Goal: Information Seeking & Learning: Learn about a topic

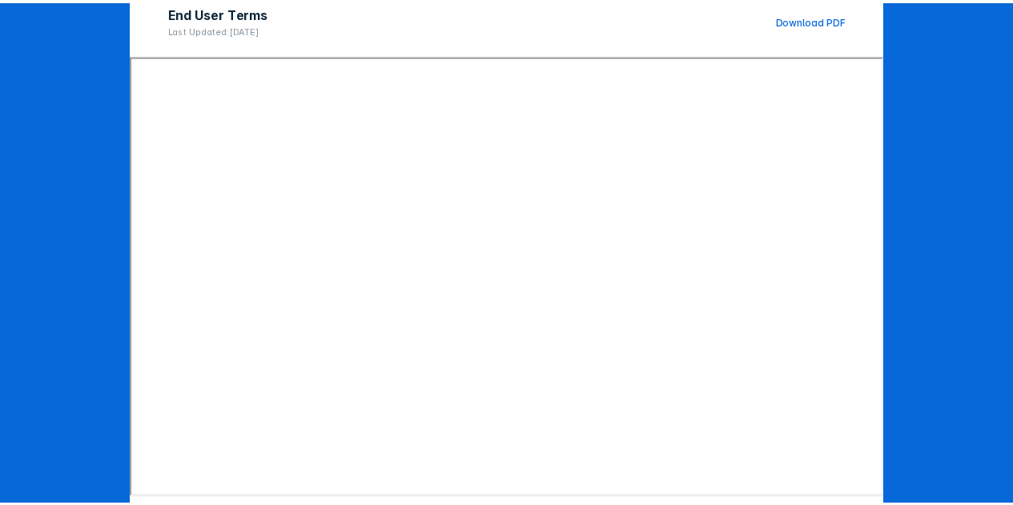
scroll to position [255, 0]
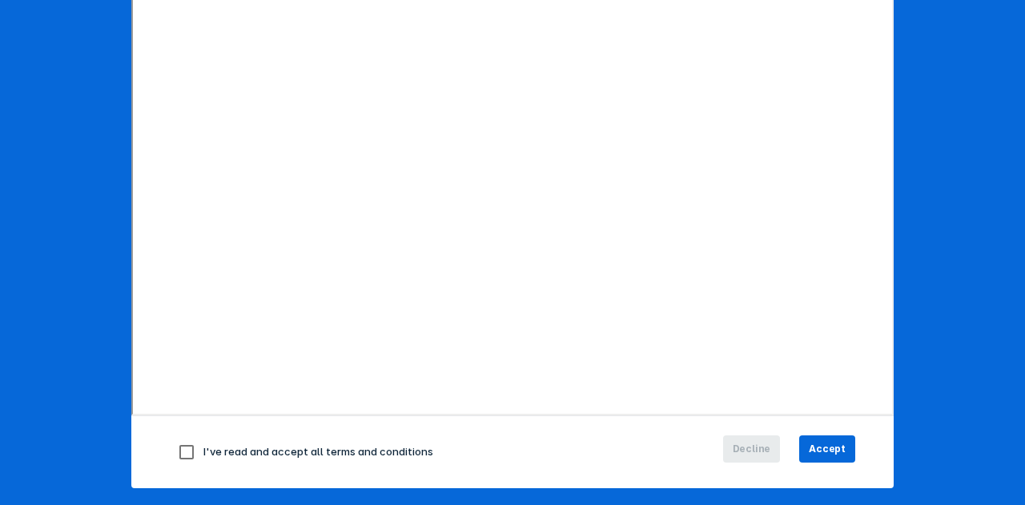
click at [398, 449] on span "I've read and accept all terms and conditions" at bounding box center [318, 451] width 230 height 13
click at [171, 452] on input "checkbox" at bounding box center [187, 453] width 34 height 34
checkbox input "true"
click at [838, 446] on span "Accept" at bounding box center [827, 449] width 37 height 14
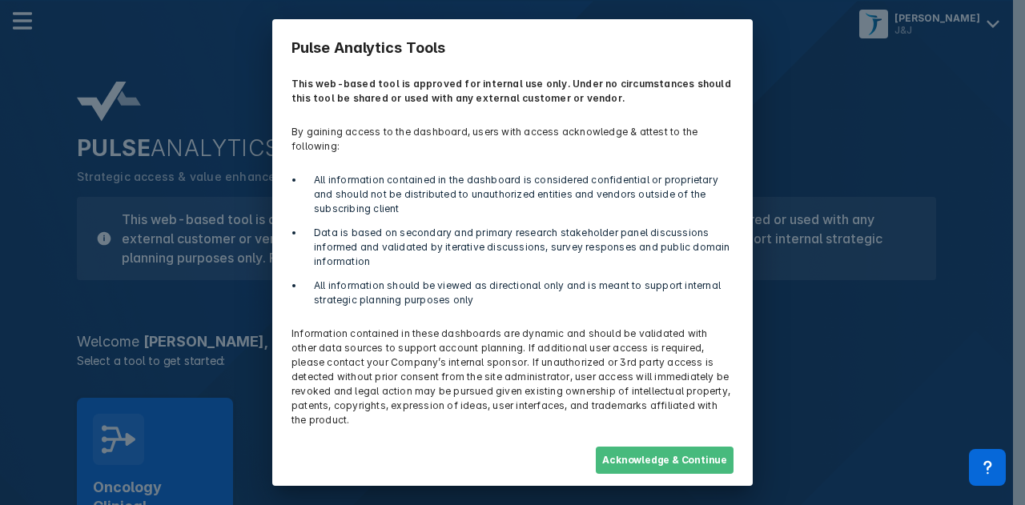
click at [681, 448] on button "Acknowledge & Continue" at bounding box center [665, 460] width 138 height 27
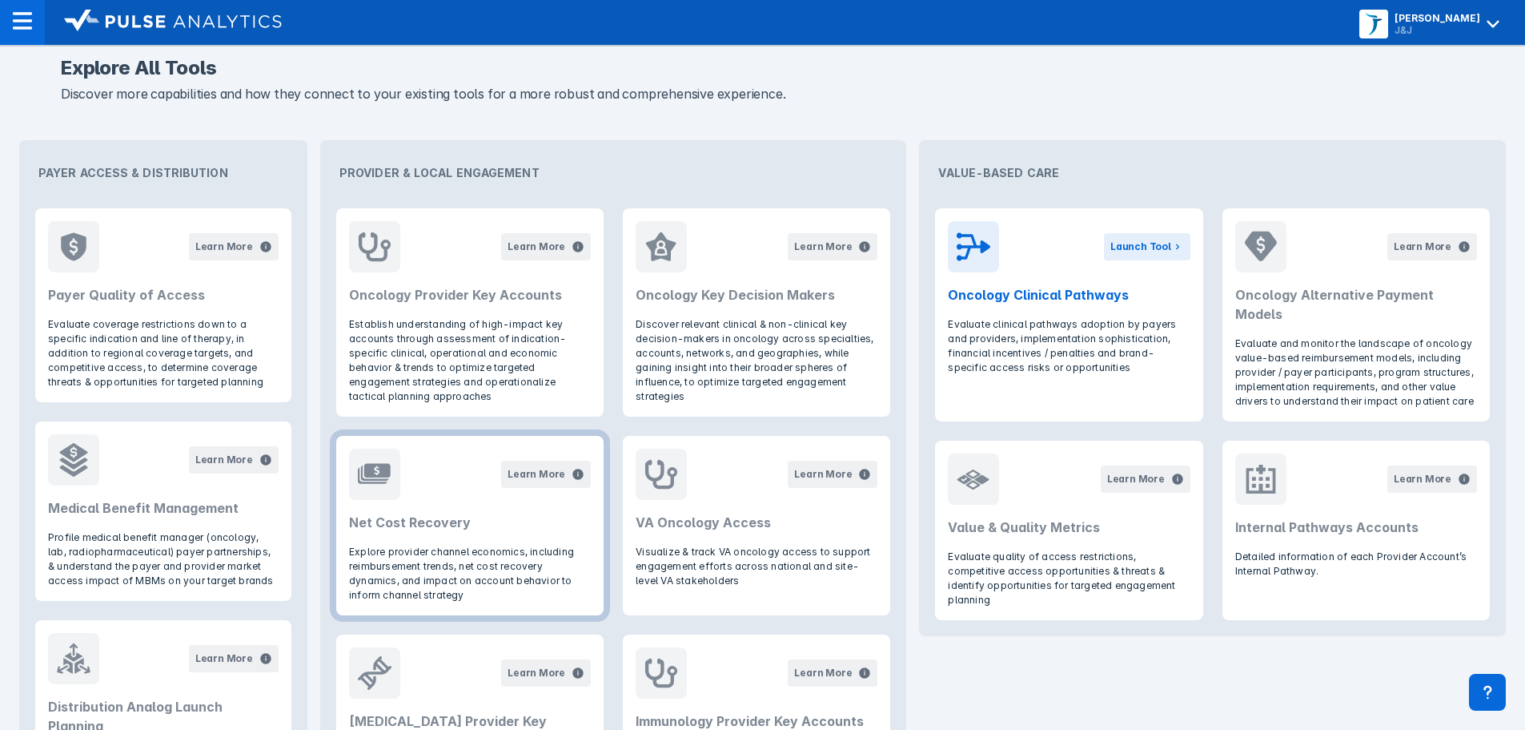
scroll to position [400, 0]
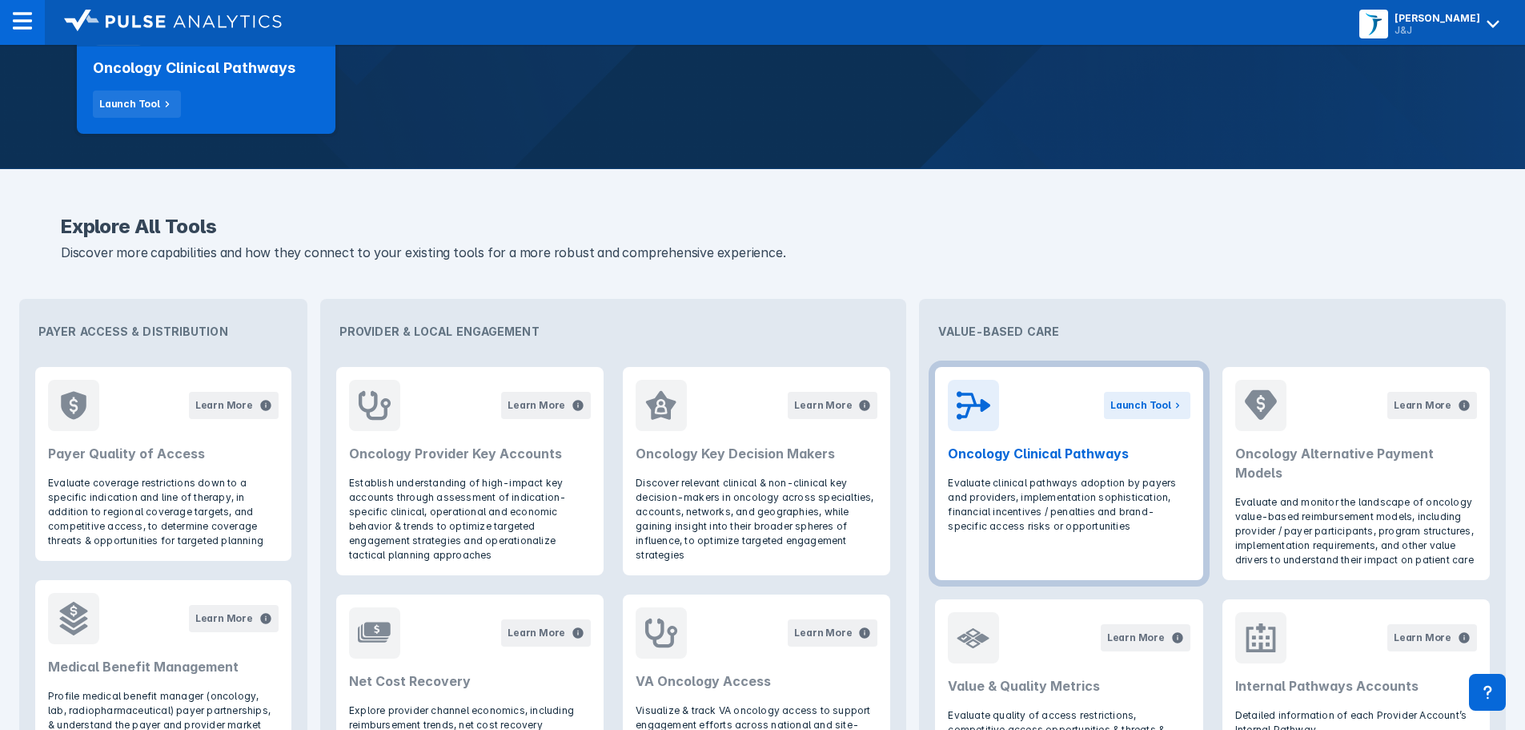
click at [1024, 448] on h2 "Oncology Clinical Pathways" at bounding box center [1069, 453] width 242 height 19
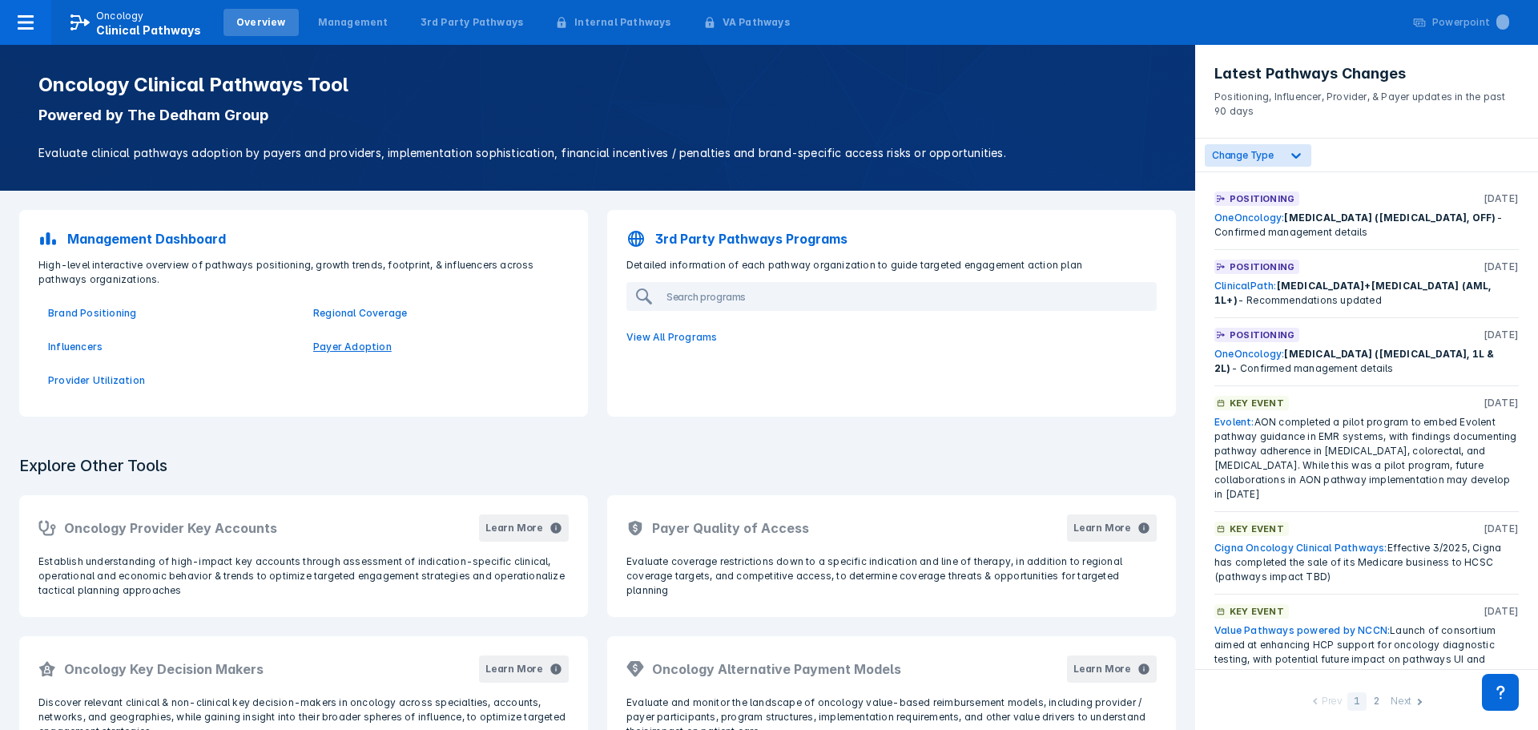
click at [364, 340] on p "Payer Adoption" at bounding box center [436, 347] width 246 height 14
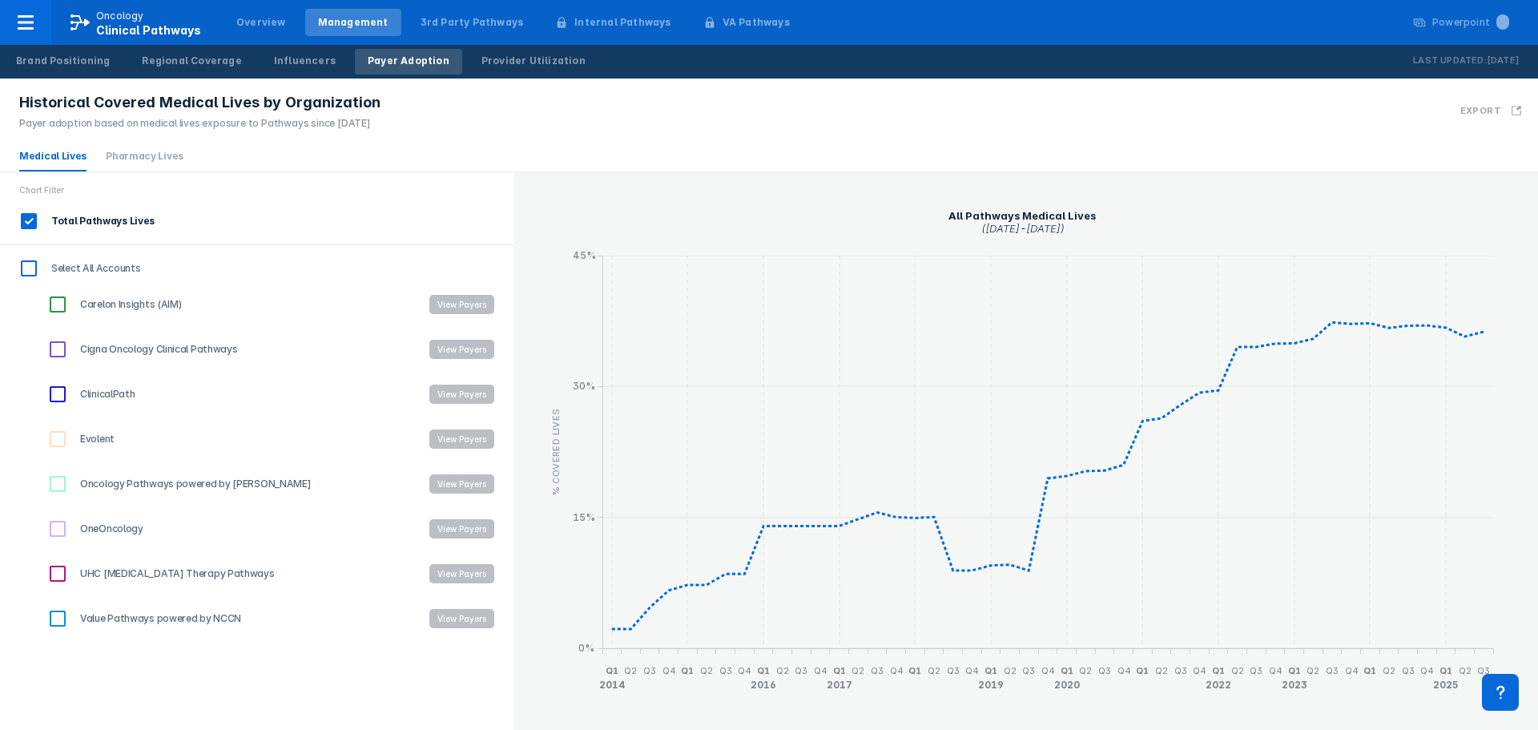
click at [82, 386] on label "ClinicalPath" at bounding box center [230, 393] width 372 height 27
click at [71, 386] on input "ClinicalPath" at bounding box center [57, 393] width 27 height 27
checkbox input "true"
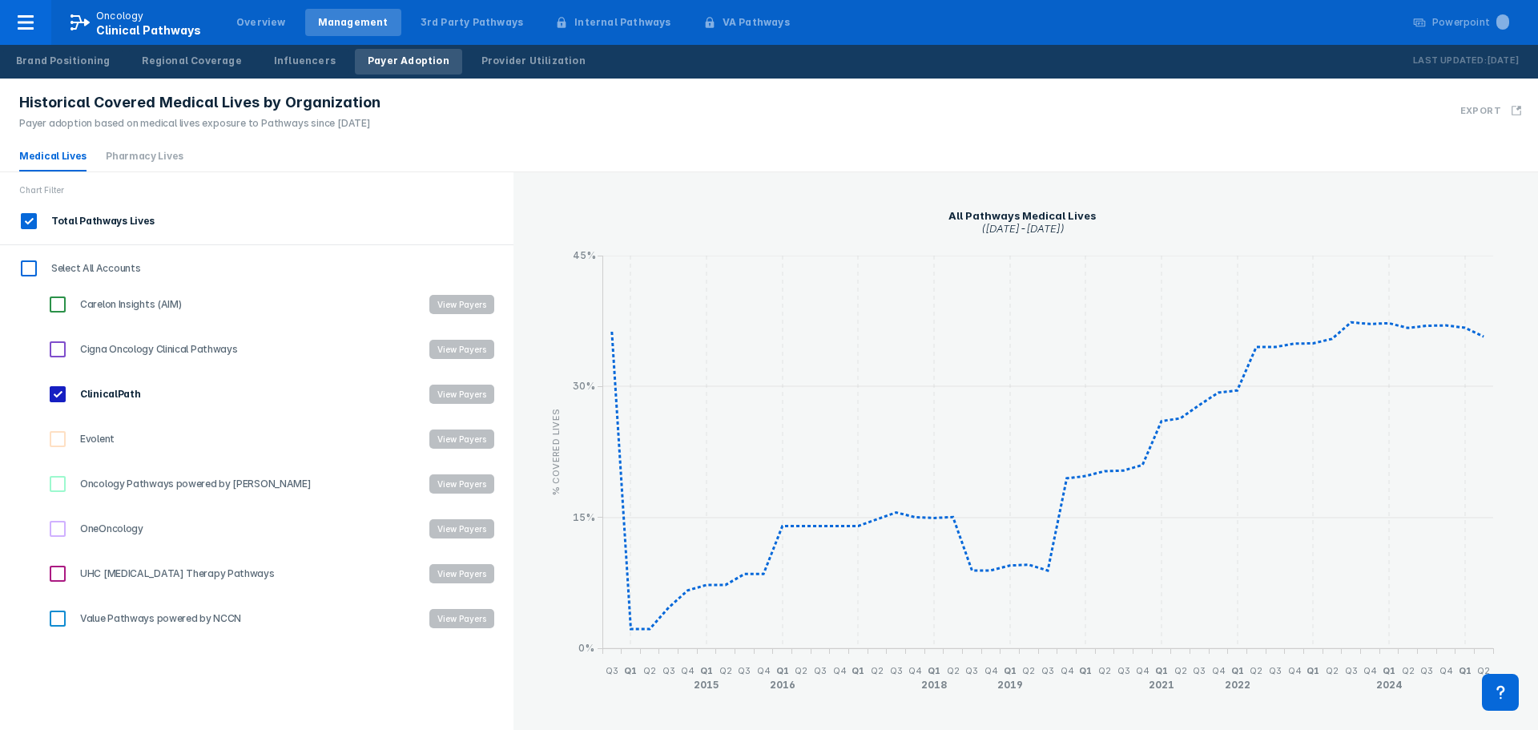
click at [456, 384] on div "ClinicalPath View Payers" at bounding box center [271, 394] width 484 height 45
click at [443, 402] on button "View Payers" at bounding box center [461, 393] width 65 height 19
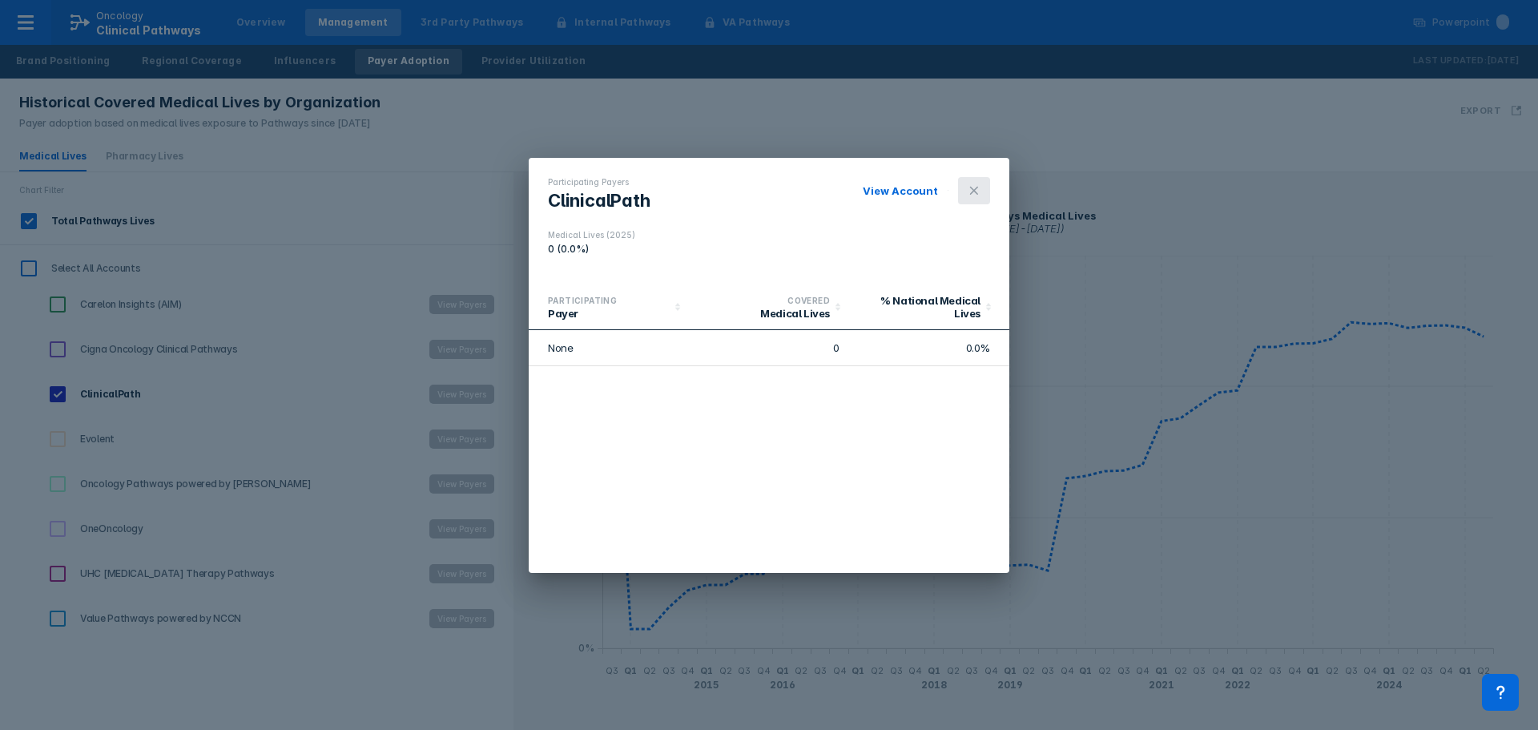
click at [967, 188] on icon at bounding box center [973, 190] width 13 height 13
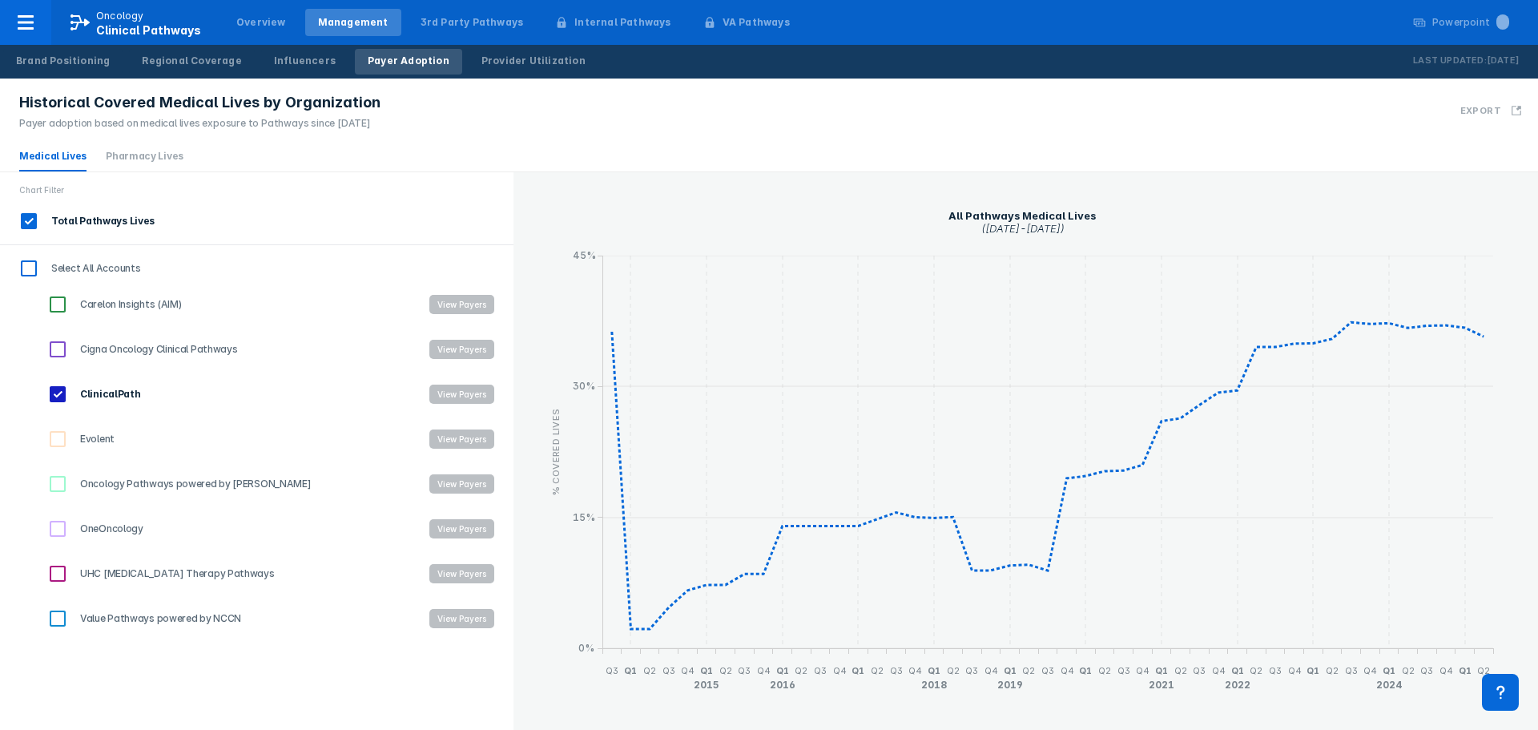
click at [109, 275] on label "Select All Accounts" at bounding box center [256, 268] width 513 height 27
click at [42, 275] on input "Select All Accounts" at bounding box center [28, 268] width 27 height 27
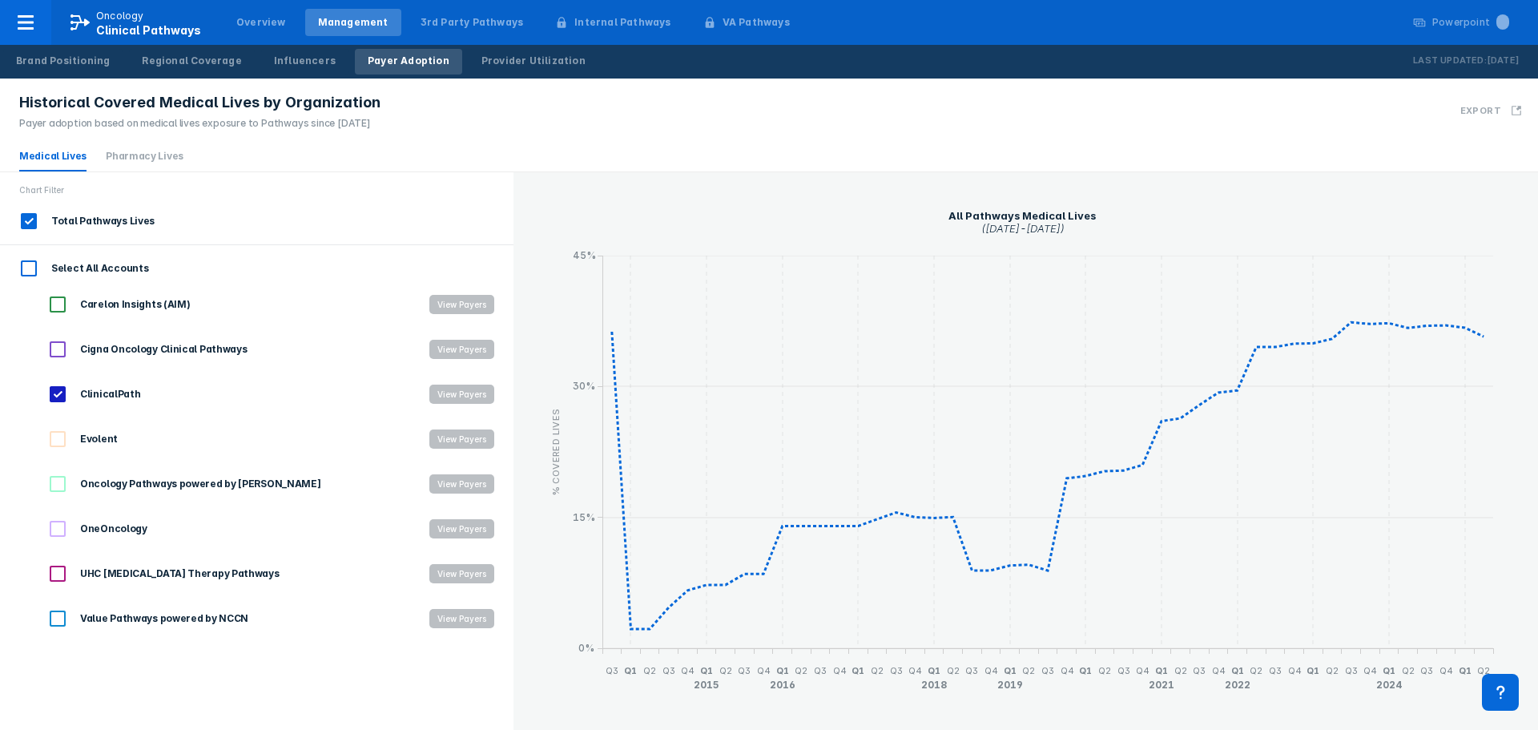
checkbox input "true"
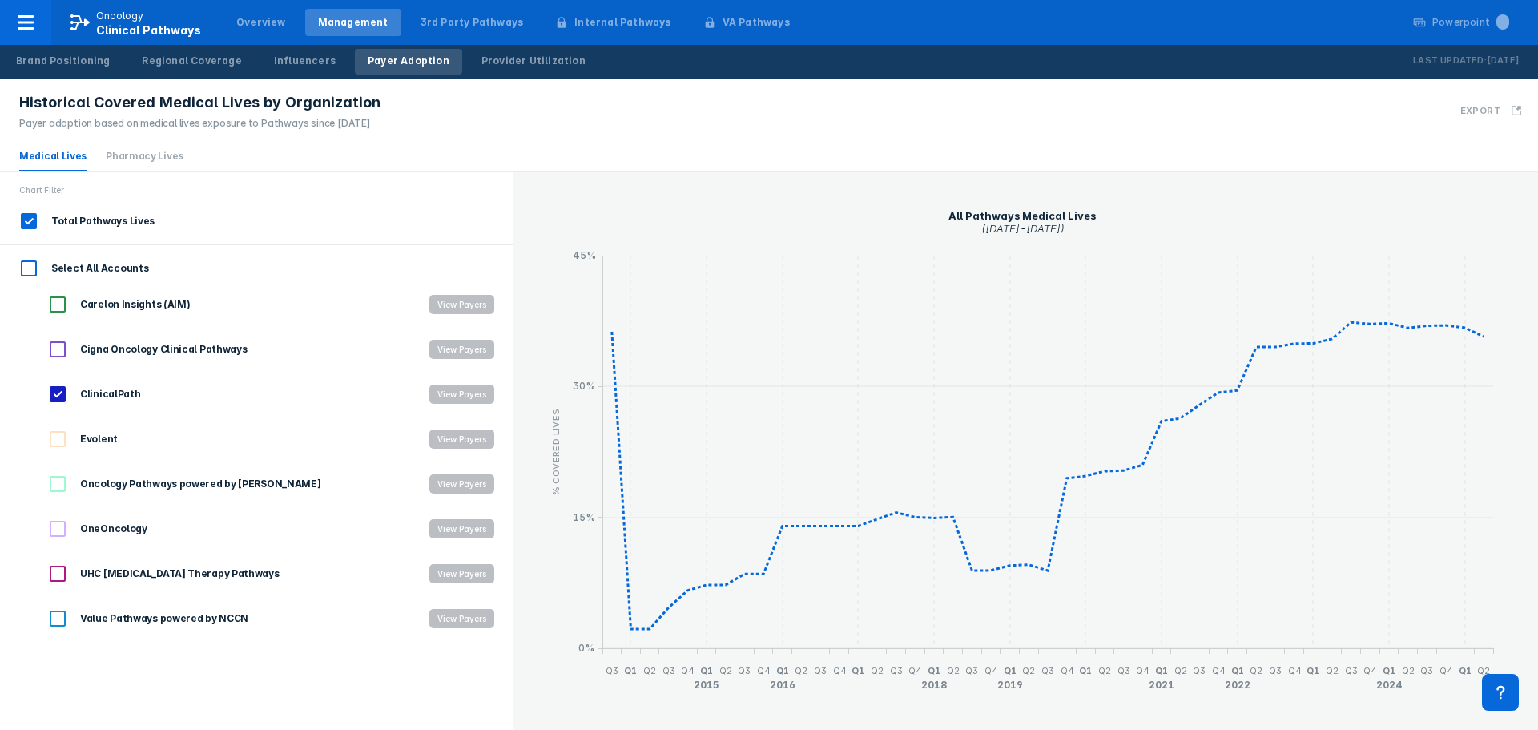
checkbox input "true"
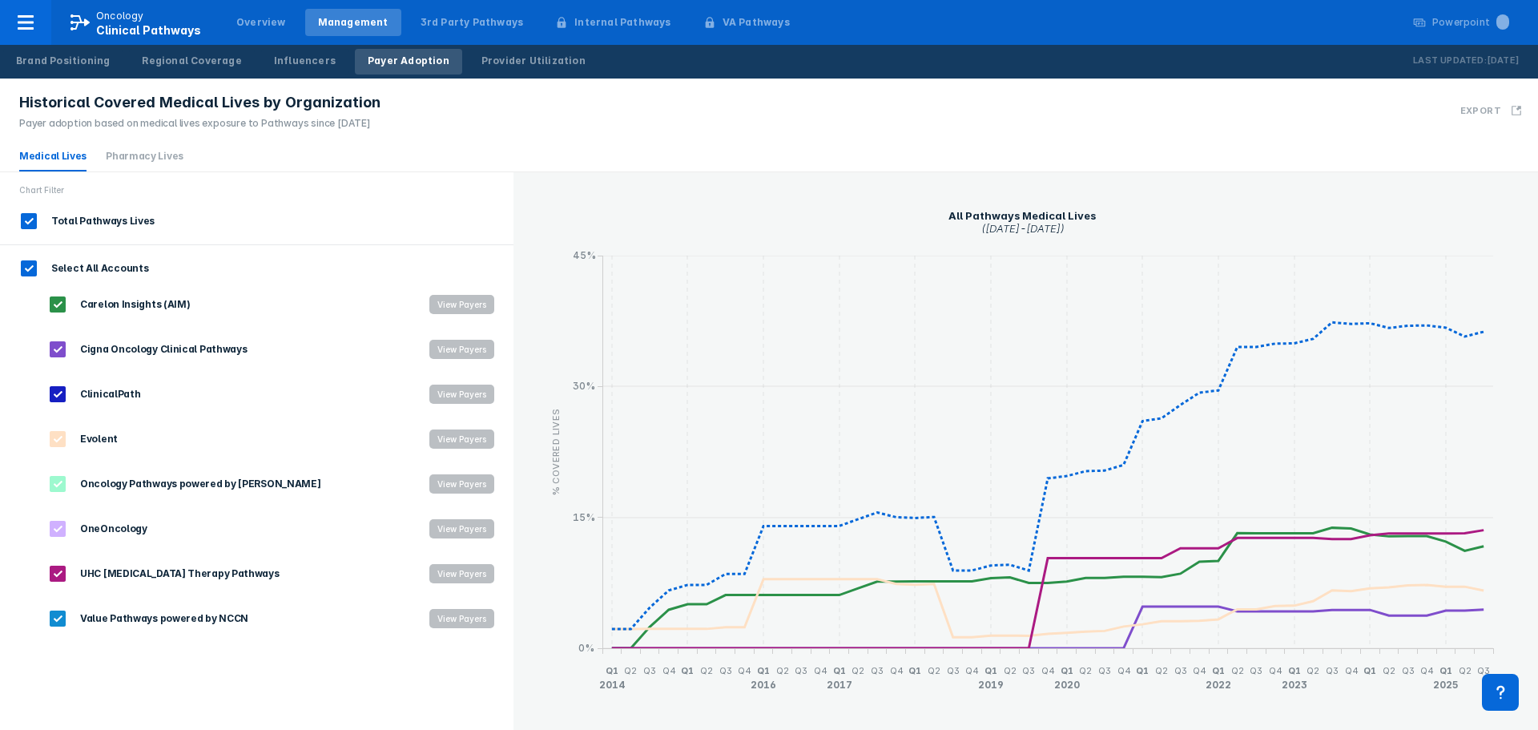
click at [32, 269] on input "Select All Accounts" at bounding box center [28, 268] width 27 height 27
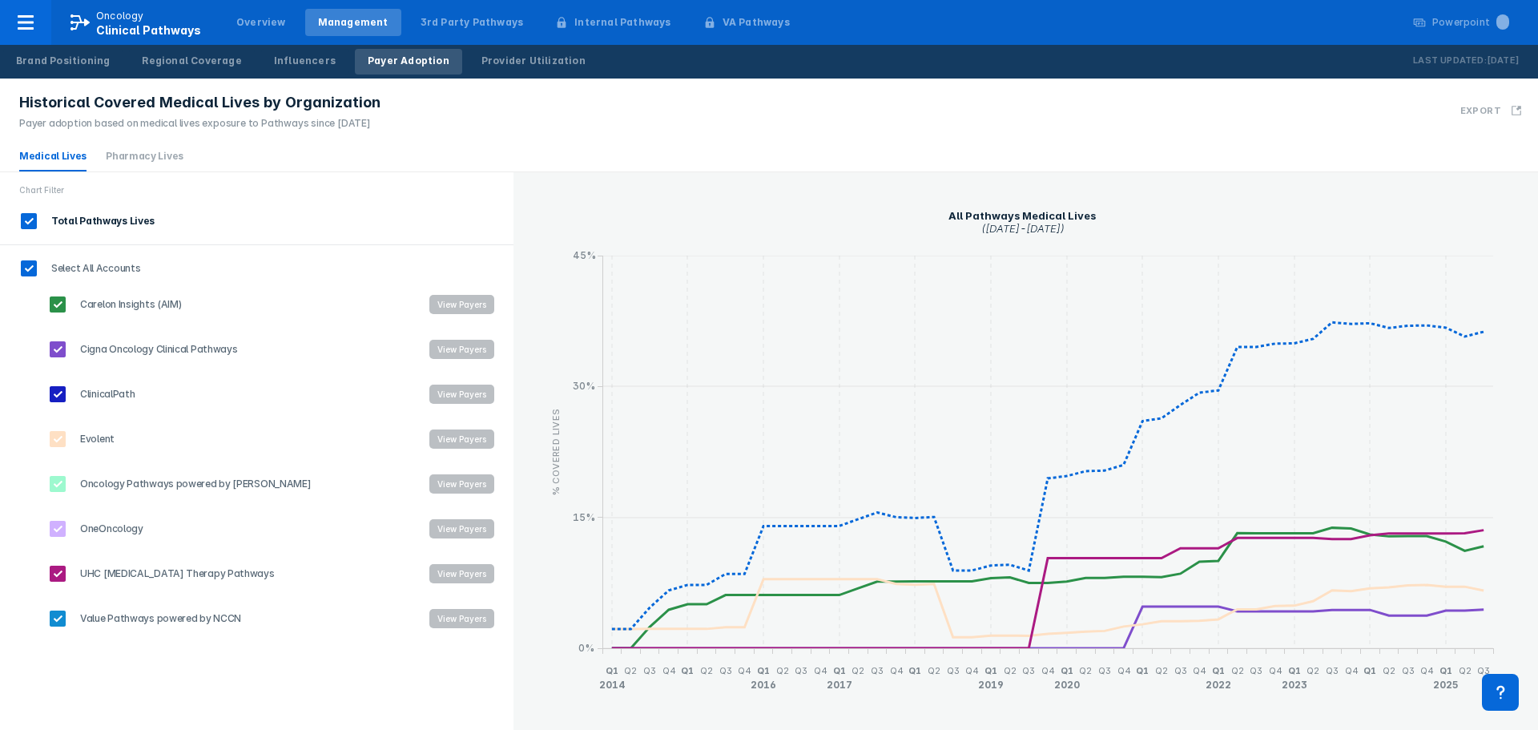
checkbox input "false"
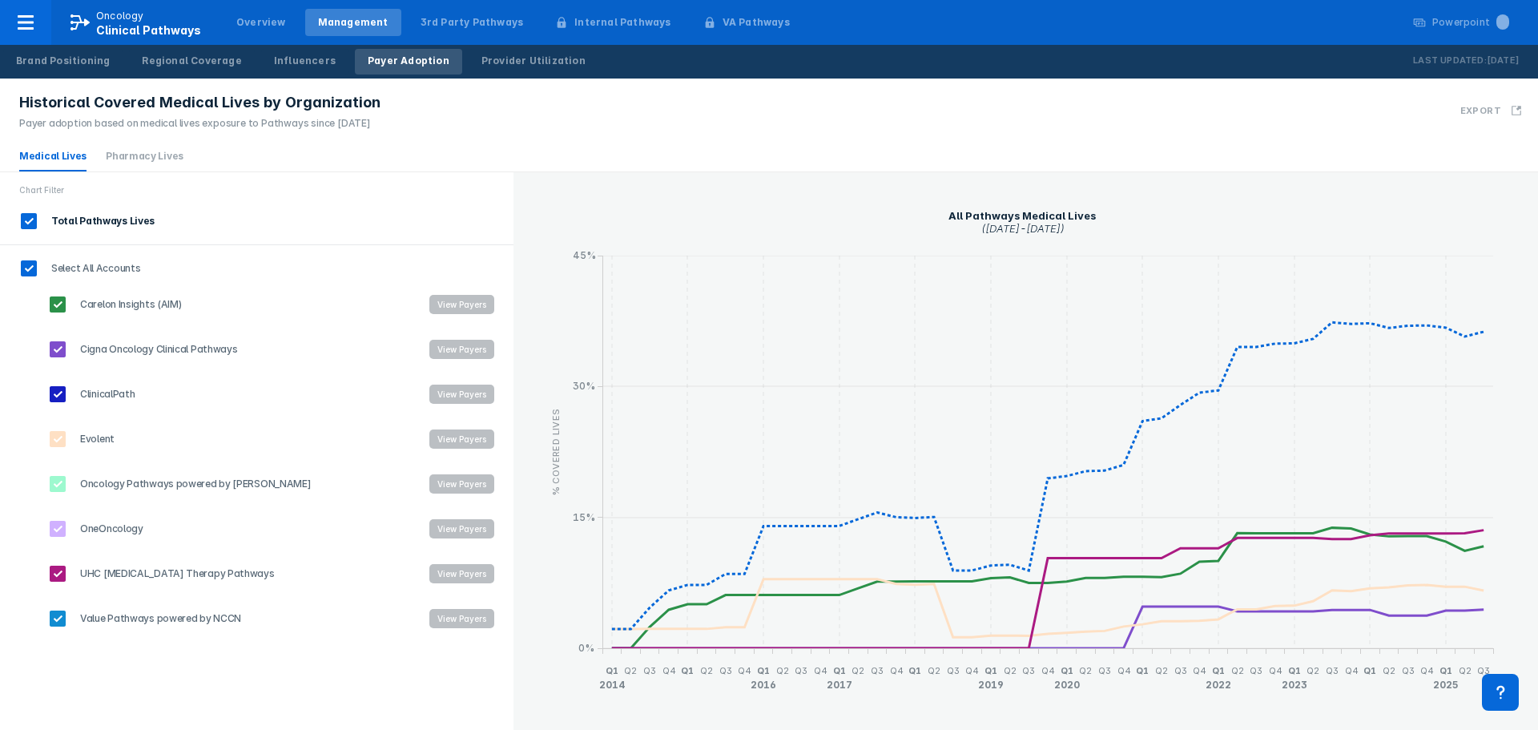
checkbox input "false"
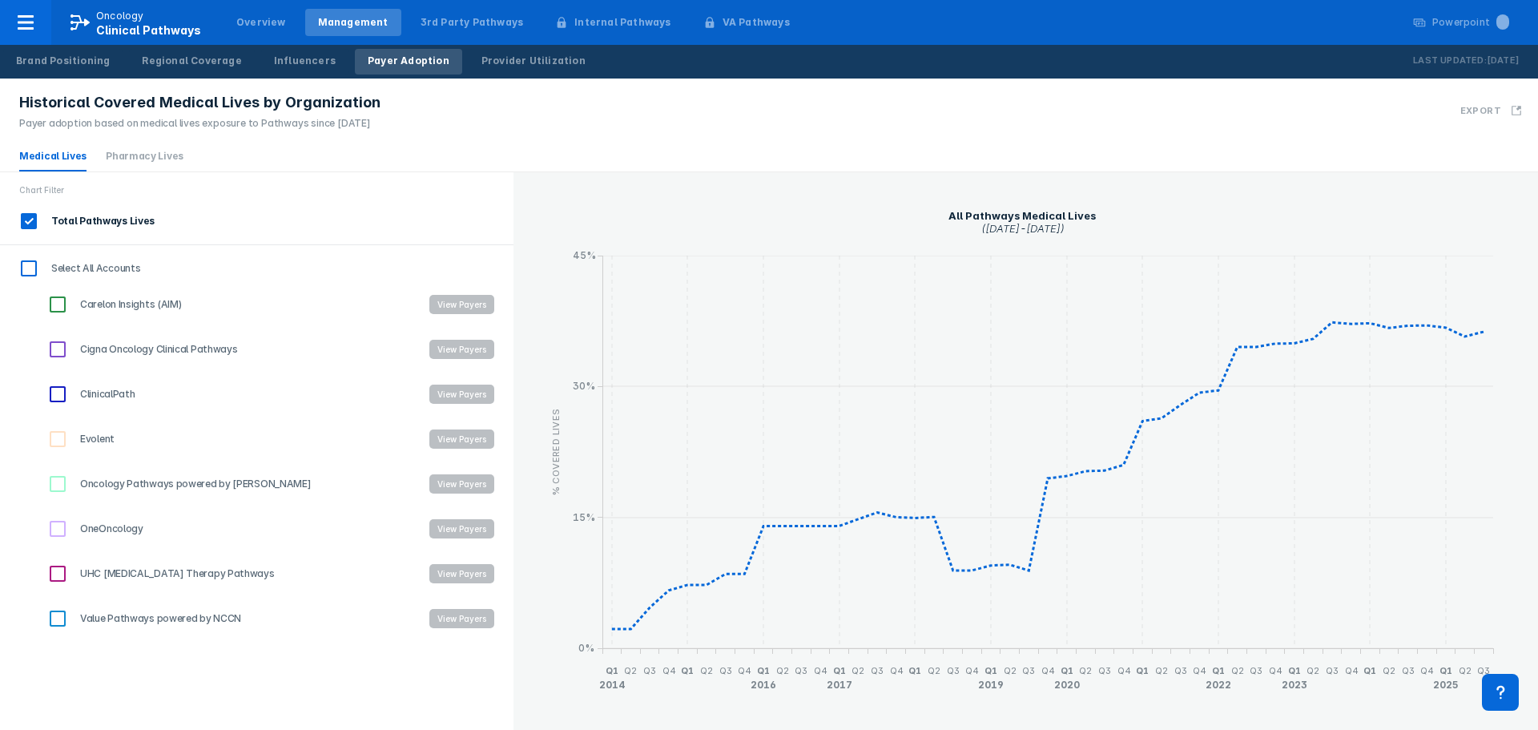
click at [28, 212] on input "Total Pathways Lives" at bounding box center [28, 220] width 27 height 27
checkbox input "false"
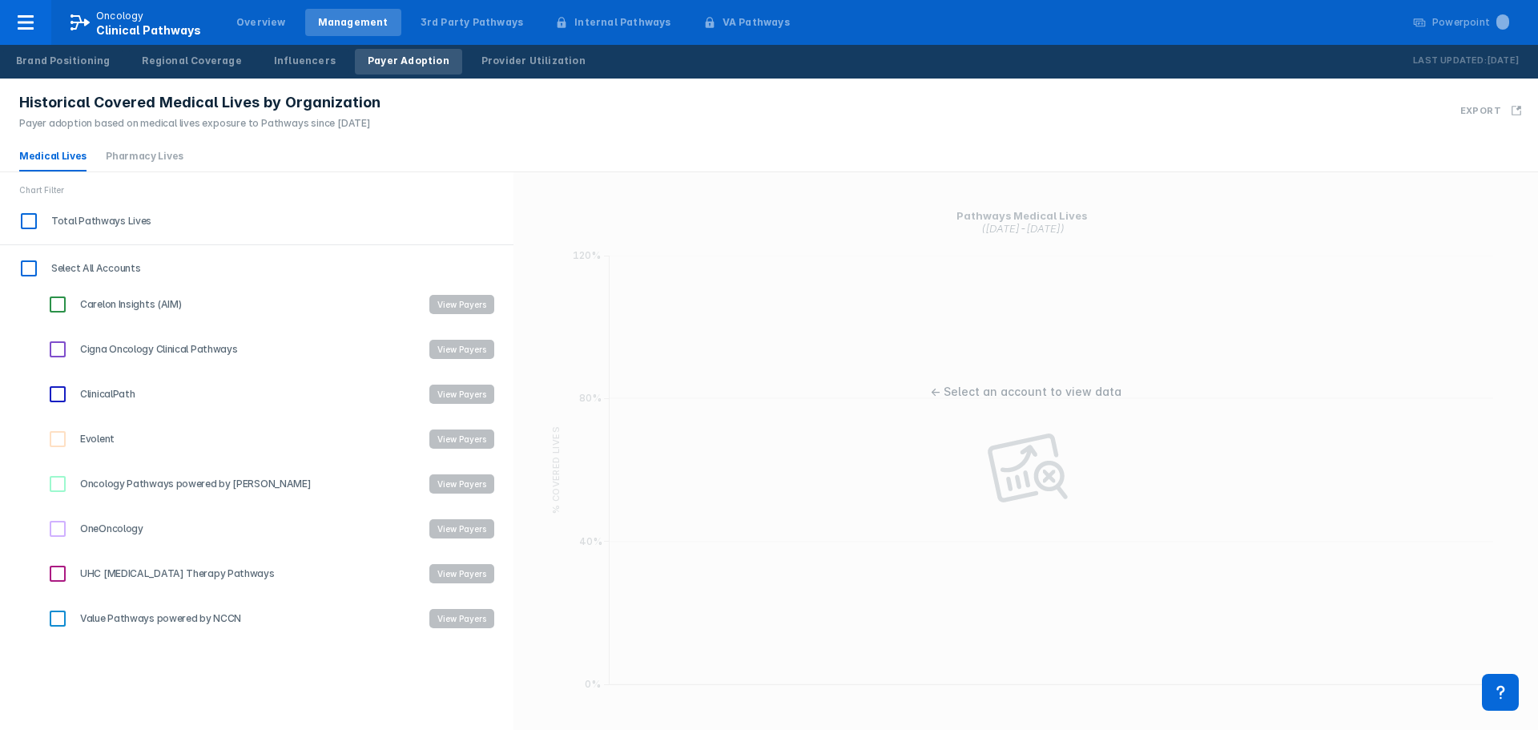
click at [89, 390] on span "ClinicalPath" at bounding box center [102, 394] width 63 height 14
click at [71, 390] on input "ClinicalPath" at bounding box center [57, 393] width 27 height 27
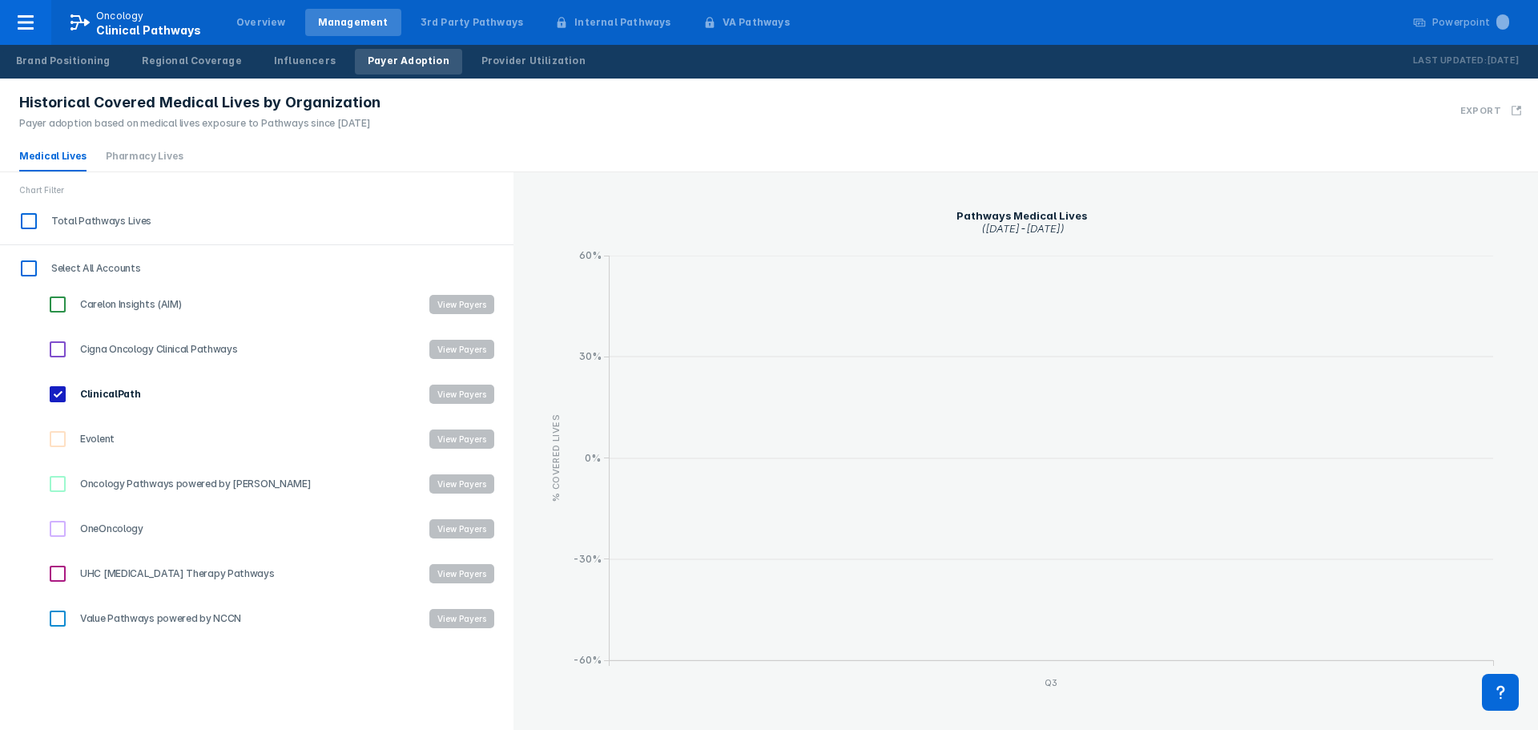
click at [122, 396] on span "ClinicalPath" at bounding box center [105, 394] width 69 height 14
click at [71, 396] on input "ClinicalPath" at bounding box center [57, 393] width 27 height 27
checkbox input "false"
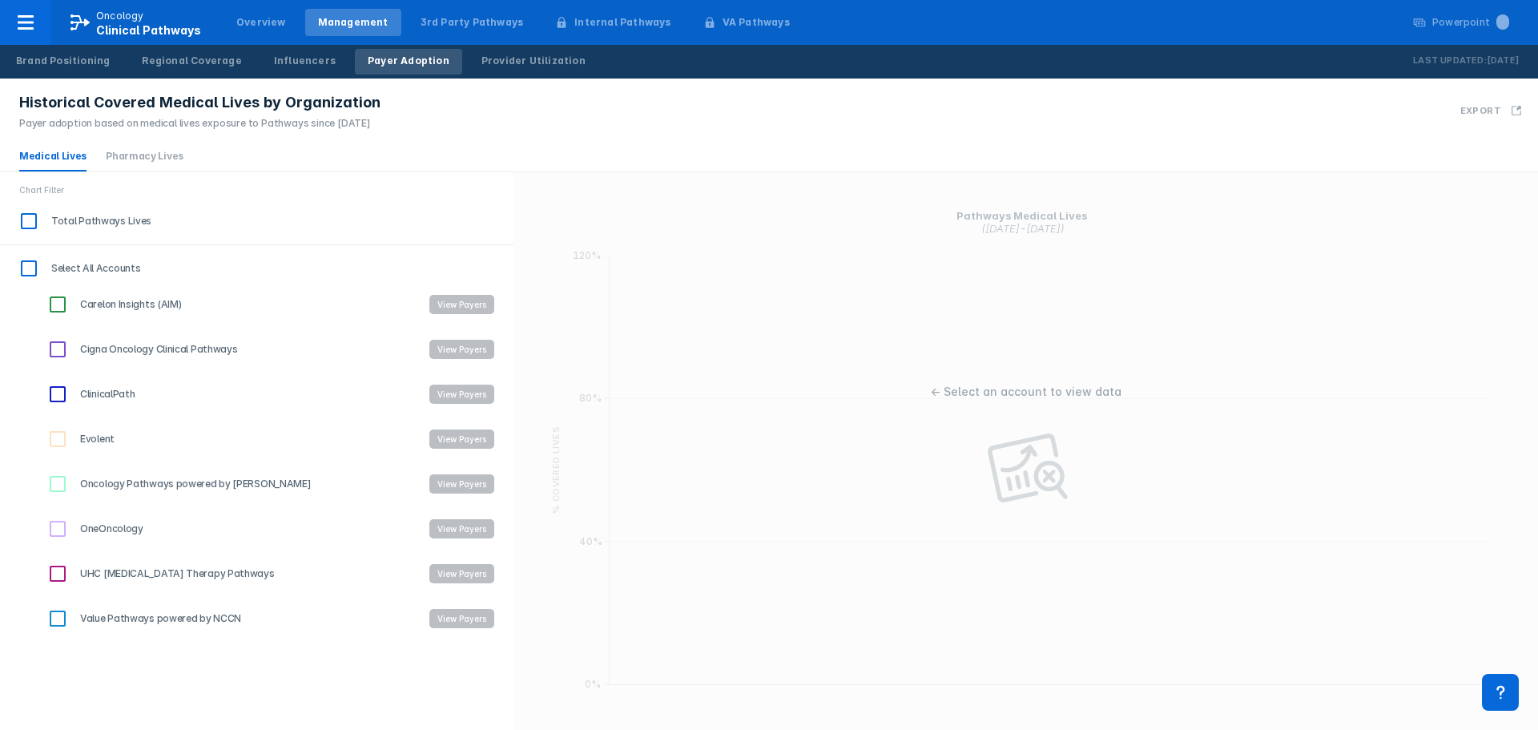
click at [167, 485] on span "Oncology Pathways powered by Dana-Farber" at bounding box center [190, 483] width 239 height 14
click at [71, 485] on input "Oncology Pathways powered by Dana-Farber" at bounding box center [57, 483] width 27 height 27
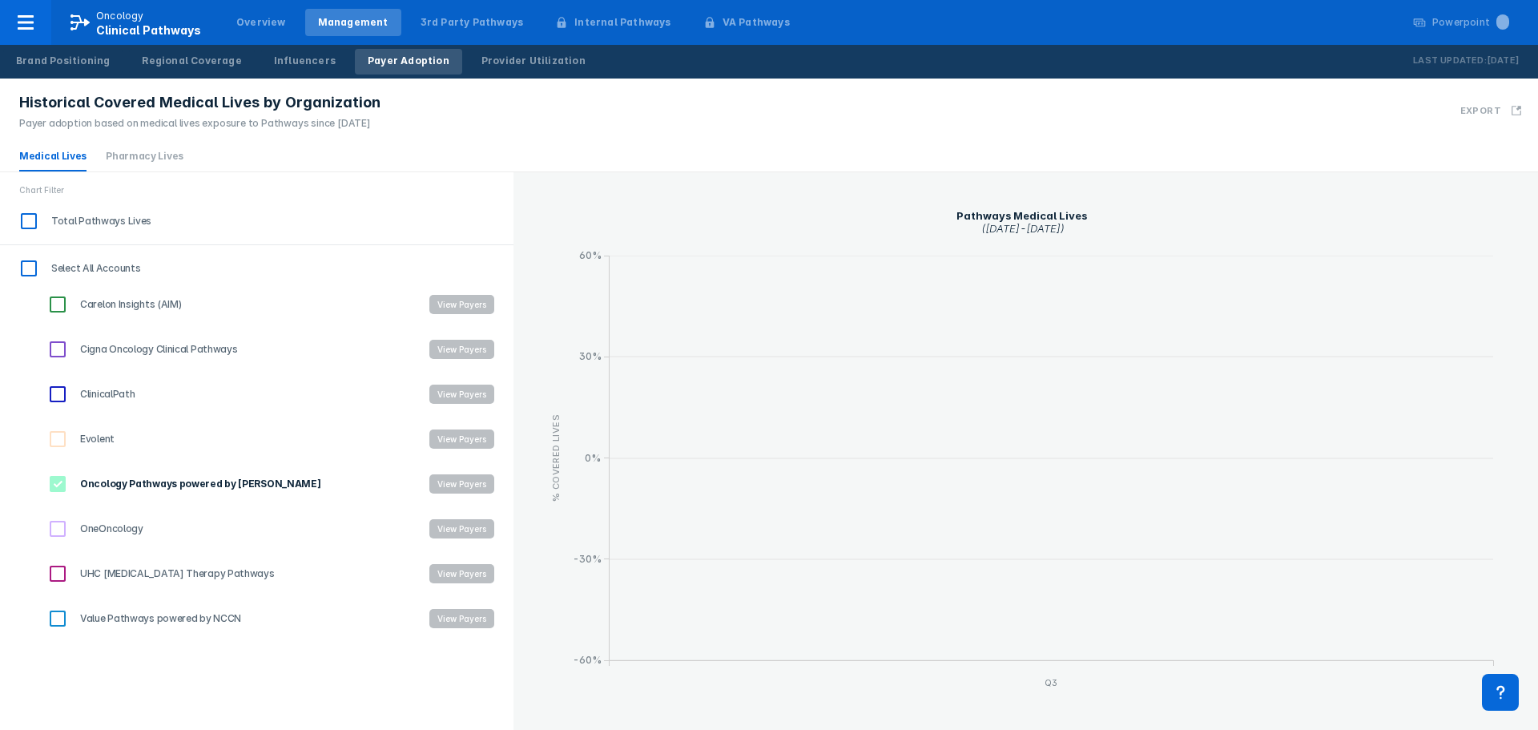
click at [167, 485] on span "Oncology Pathways powered by Dana-Farber" at bounding box center [195, 483] width 249 height 14
click at [71, 485] on input "Oncology Pathways powered by Dana-Farber" at bounding box center [57, 483] width 27 height 27
checkbox input "false"
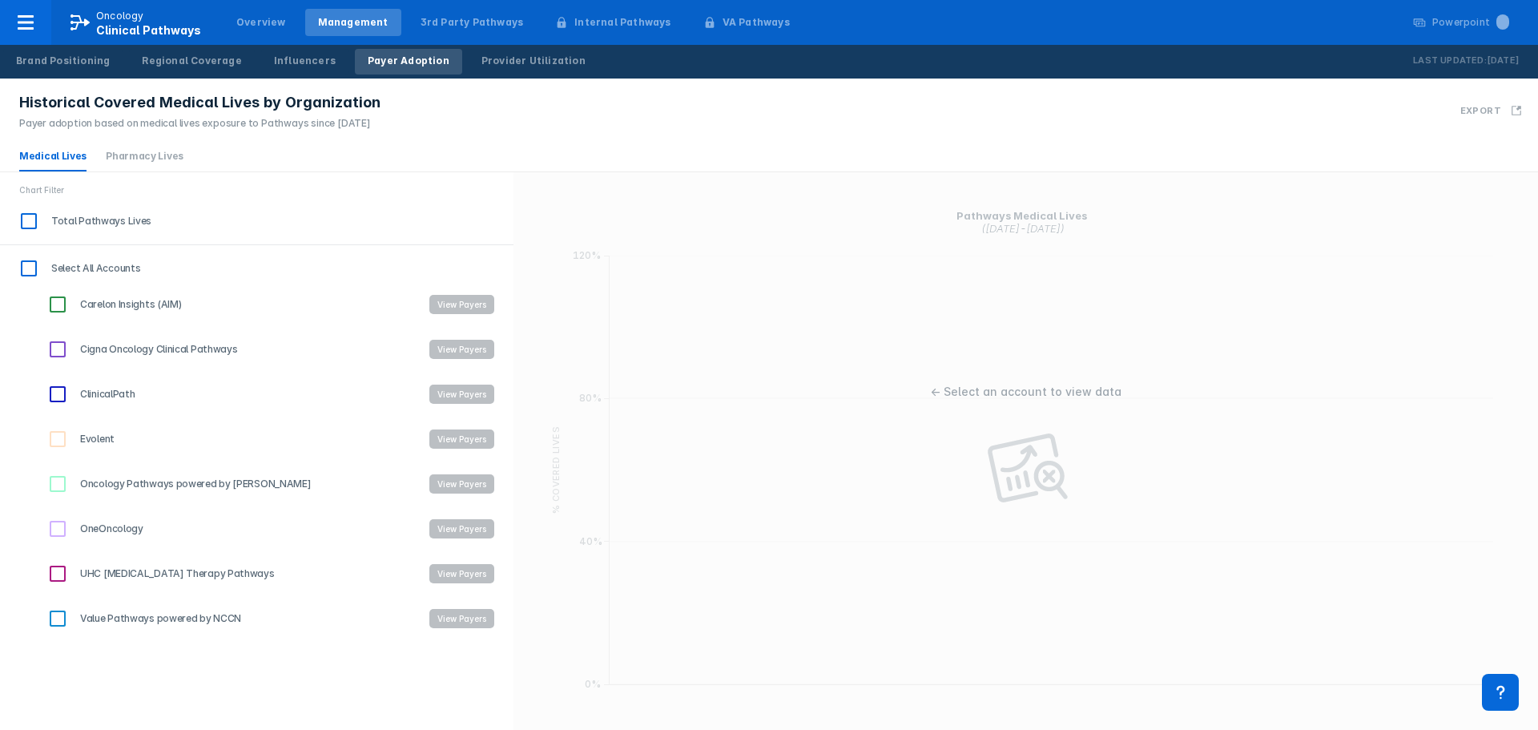
click at [163, 504] on label "UHC Cancer Therapy Pathways" at bounding box center [230, 573] width 372 height 27
click at [71, 504] on input "UHC Cancer Therapy Pathways" at bounding box center [57, 573] width 27 height 27
checkbox input "true"
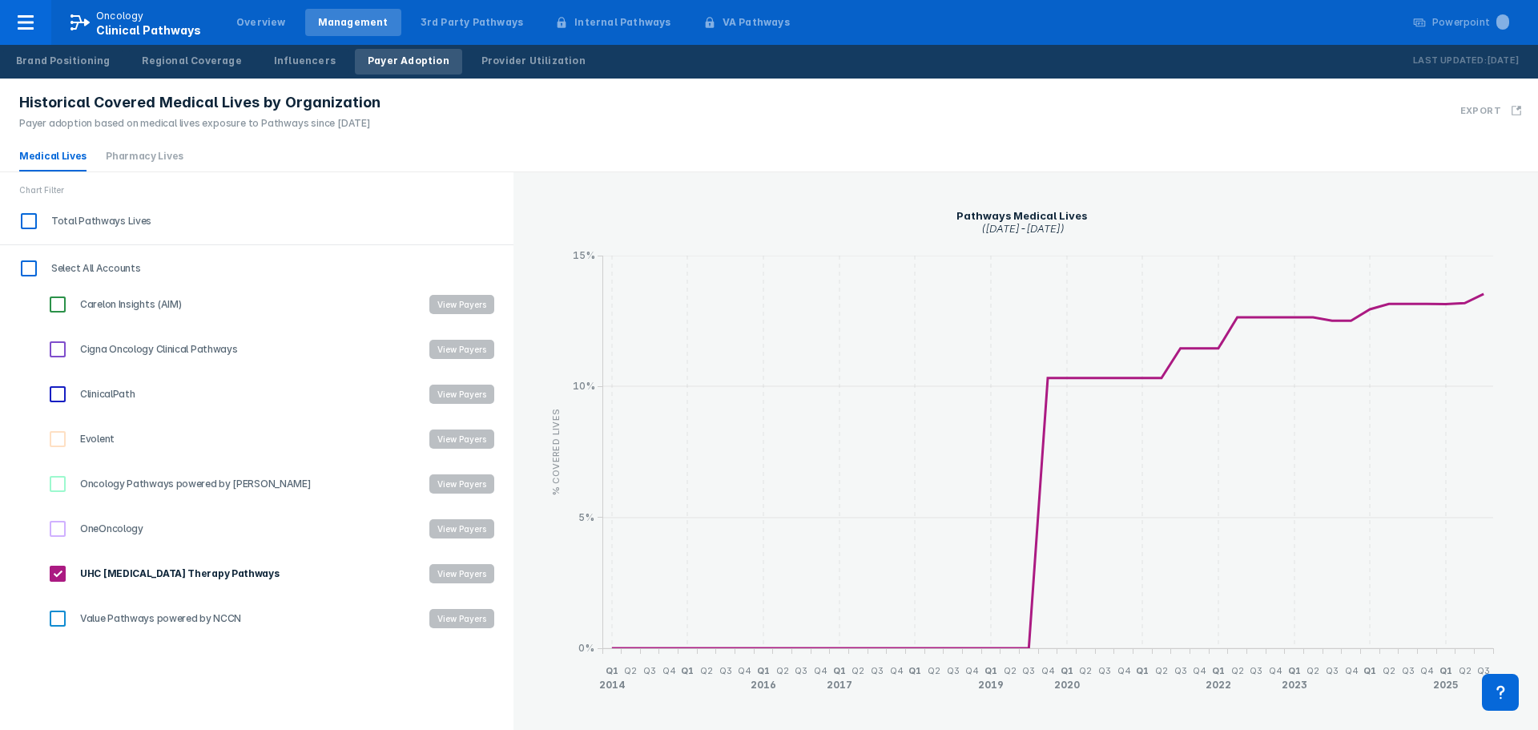
click at [211, 504] on div "Chart Filter Total Pathways Lives Select All Accounts Carelon Insights (AIM) Vi…" at bounding box center [256, 450] width 513 height 557
click at [225, 504] on span "Value Pathways powered by NCCN" at bounding box center [156, 618] width 170 height 14
click at [71, 504] on input "Value Pathways powered by NCCN" at bounding box center [57, 618] width 27 height 27
click at [225, 504] on span "Value Pathways powered by NCCN" at bounding box center [159, 618] width 177 height 14
click at [71, 504] on input "Value Pathways powered by NCCN" at bounding box center [57, 618] width 27 height 27
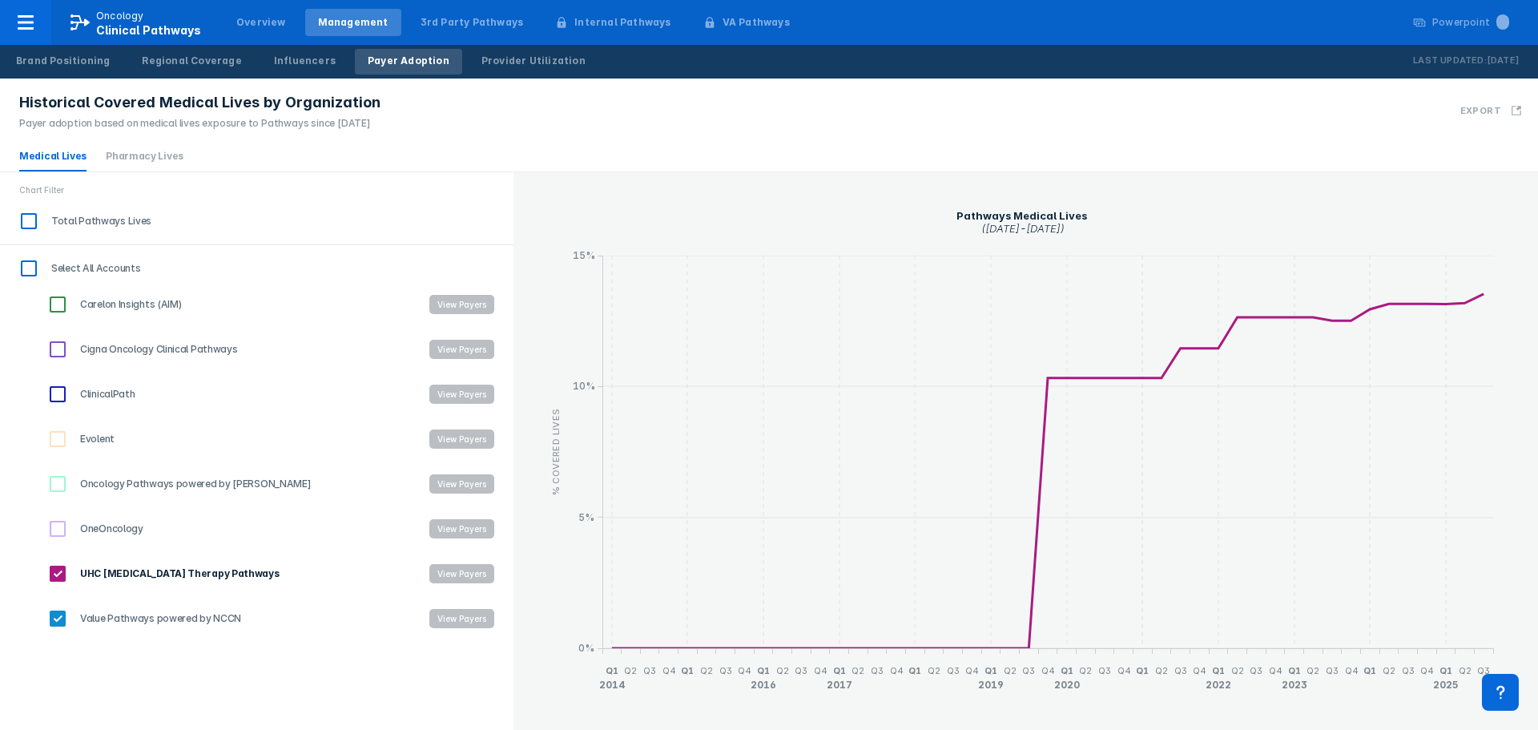
checkbox input "false"
click at [139, 354] on span "Cigna Oncology Clinical Pathways" at bounding box center [154, 349] width 166 height 14
click at [71, 354] on input "Cigna Oncology Clinical Pathways" at bounding box center [57, 349] width 27 height 27
checkbox input "true"
click at [155, 299] on span "Carelon Insights (AIM)" at bounding box center [126, 304] width 110 height 14
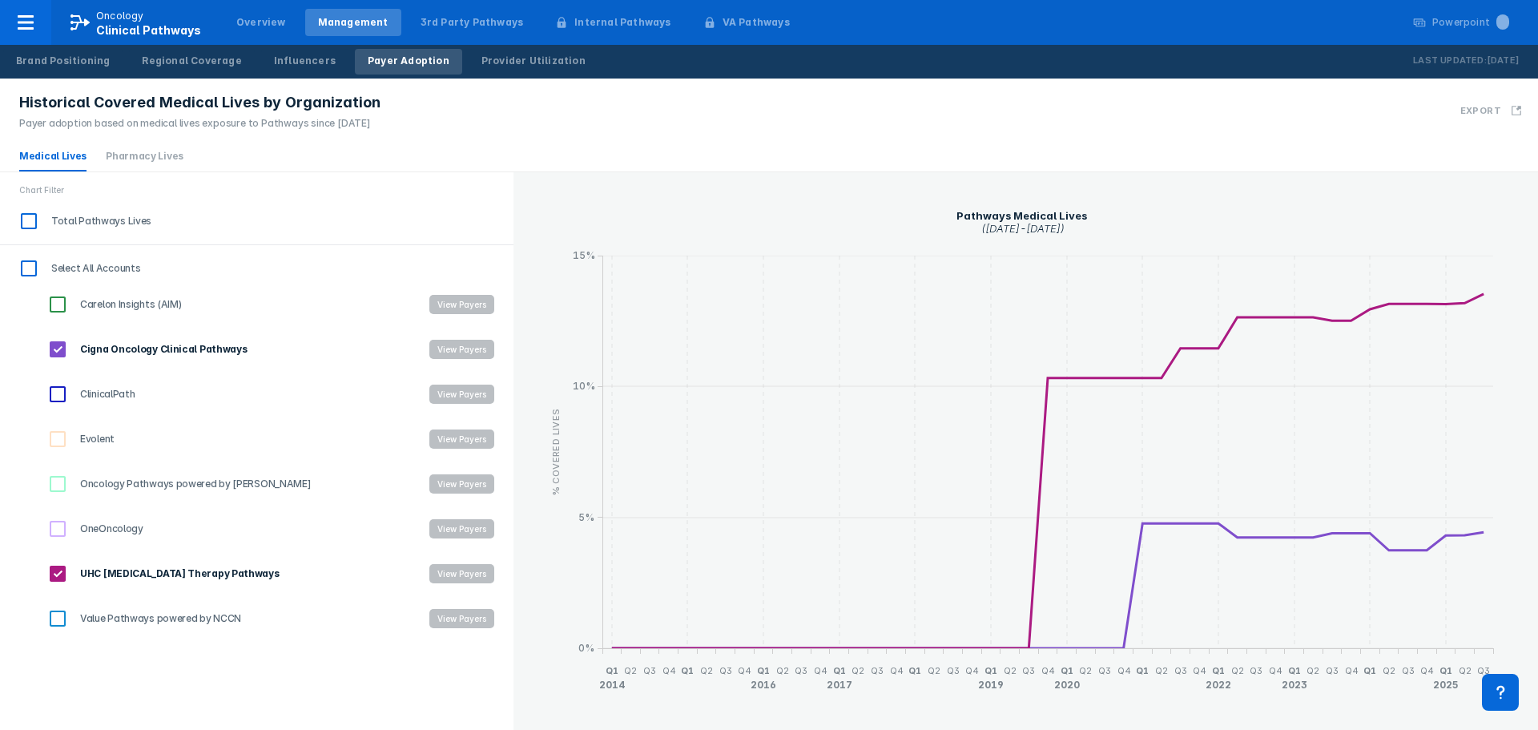
click at [71, 299] on input "Carelon Insights (AIM)" at bounding box center [57, 304] width 27 height 27
checkbox input "true"
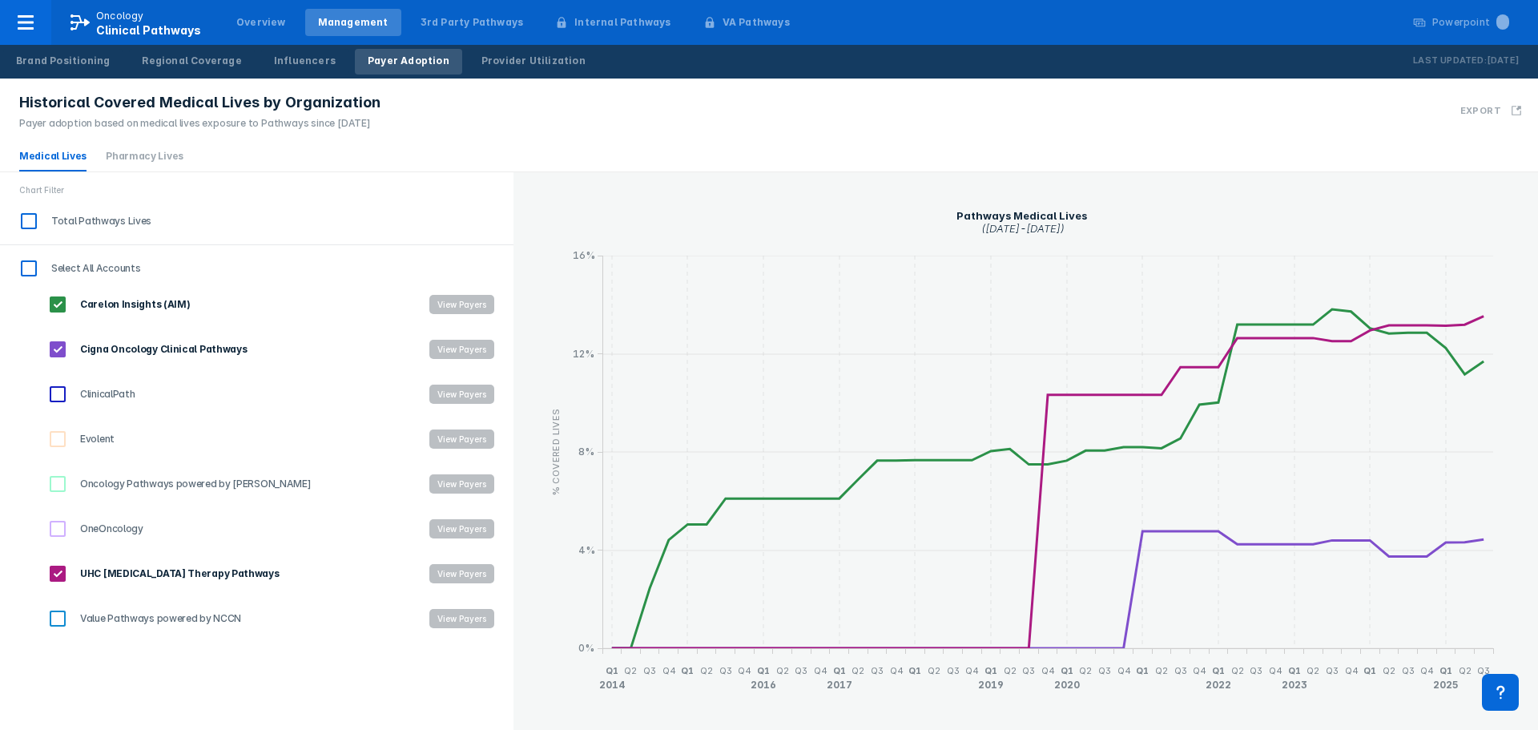
click at [172, 448] on label "Evolent" at bounding box center [230, 438] width 372 height 27
click at [71, 448] on input "Evolent" at bounding box center [57, 438] width 27 height 27
checkbox input "true"
